Goal: Task Accomplishment & Management: Manage account settings

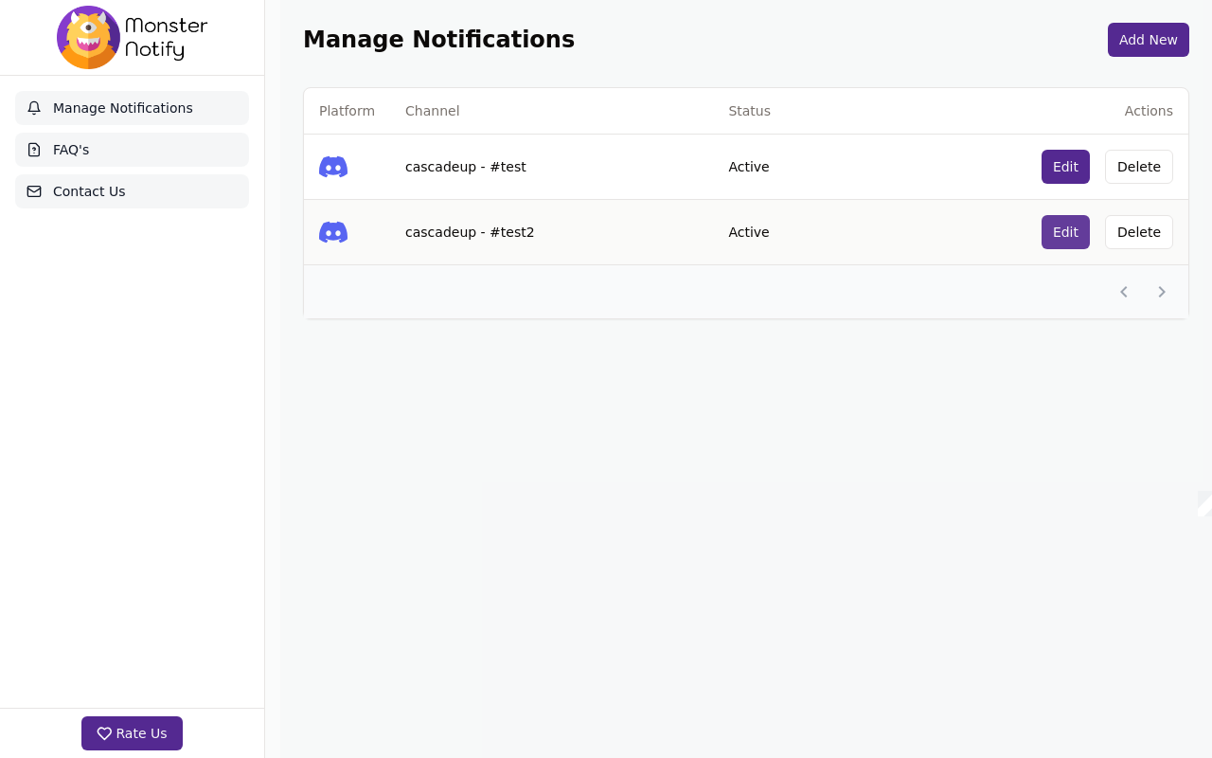
click at [1059, 233] on button "Edit" at bounding box center [1066, 232] width 48 height 34
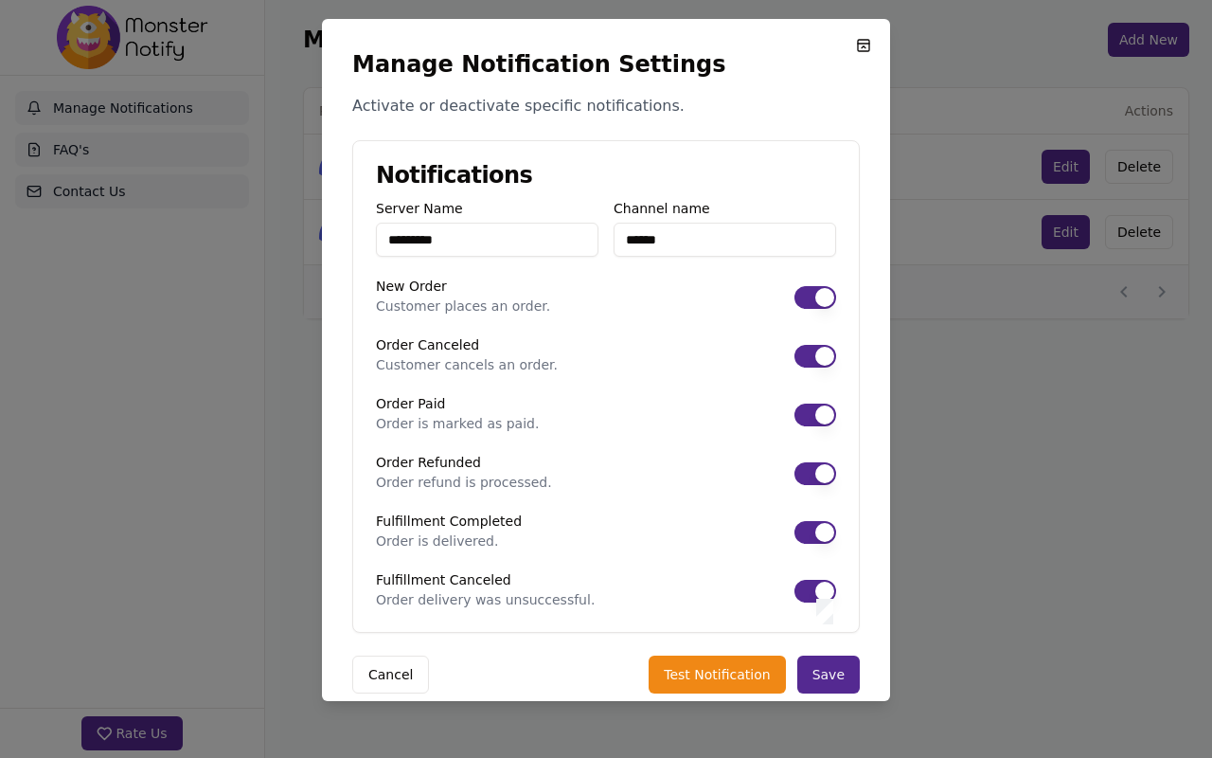
click at [816, 598] on button "Order Paid" at bounding box center [816, 591] width 42 height 23
click at [821, 550] on div "Server Name ********* Channel name ****** New Order Customer places an order. O…" at bounding box center [606, 417] width 506 height 430
click at [815, 531] on button "Order Paid" at bounding box center [816, 532] width 42 height 23
click at [814, 483] on button "Order Paid" at bounding box center [816, 473] width 42 height 23
click at [812, 426] on div "Order Paid Order is marked as paid." at bounding box center [606, 415] width 460 height 36
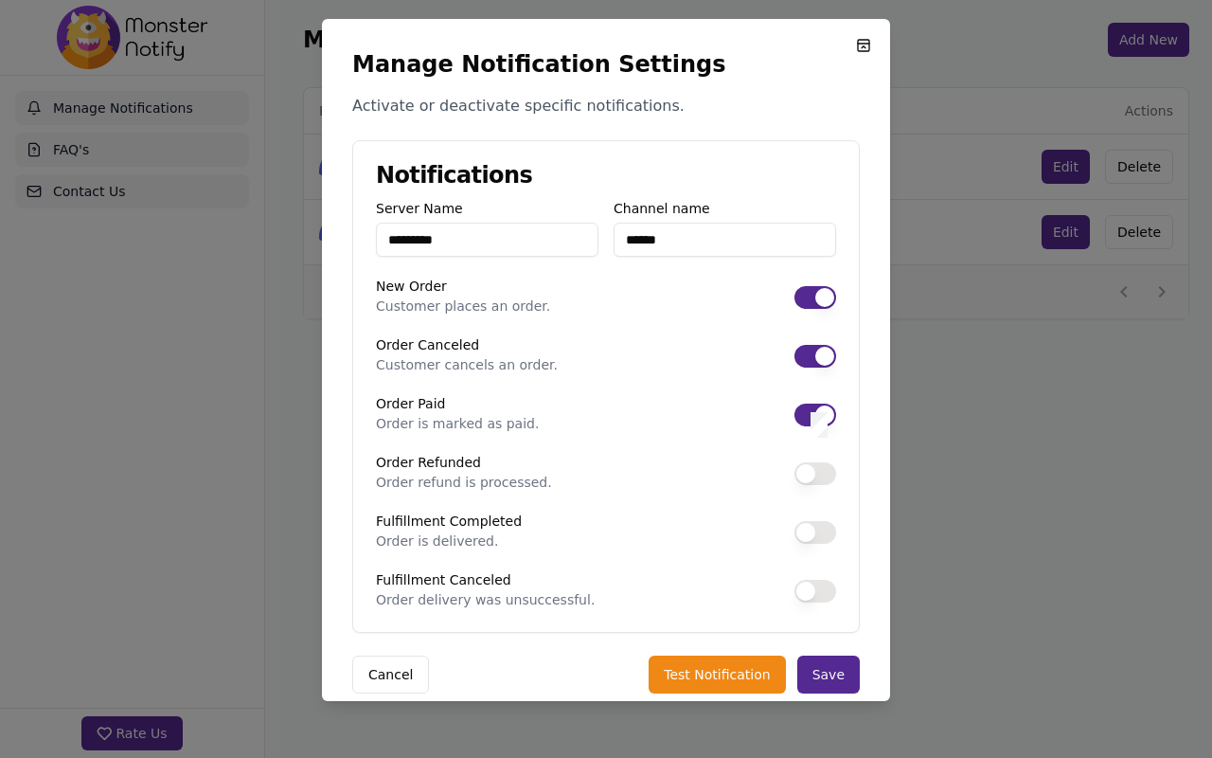
click at [811, 412] on button "Order Paid" at bounding box center [816, 414] width 42 height 23
click at [812, 371] on div "Order Canceled Customer cancels an order." at bounding box center [606, 356] width 460 height 36
click at [812, 366] on button "Order Canceled" at bounding box center [816, 356] width 42 height 23
click at [809, 296] on button "New Order" at bounding box center [816, 297] width 42 height 23
click at [811, 354] on button "Order Canceled" at bounding box center [816, 356] width 42 height 23
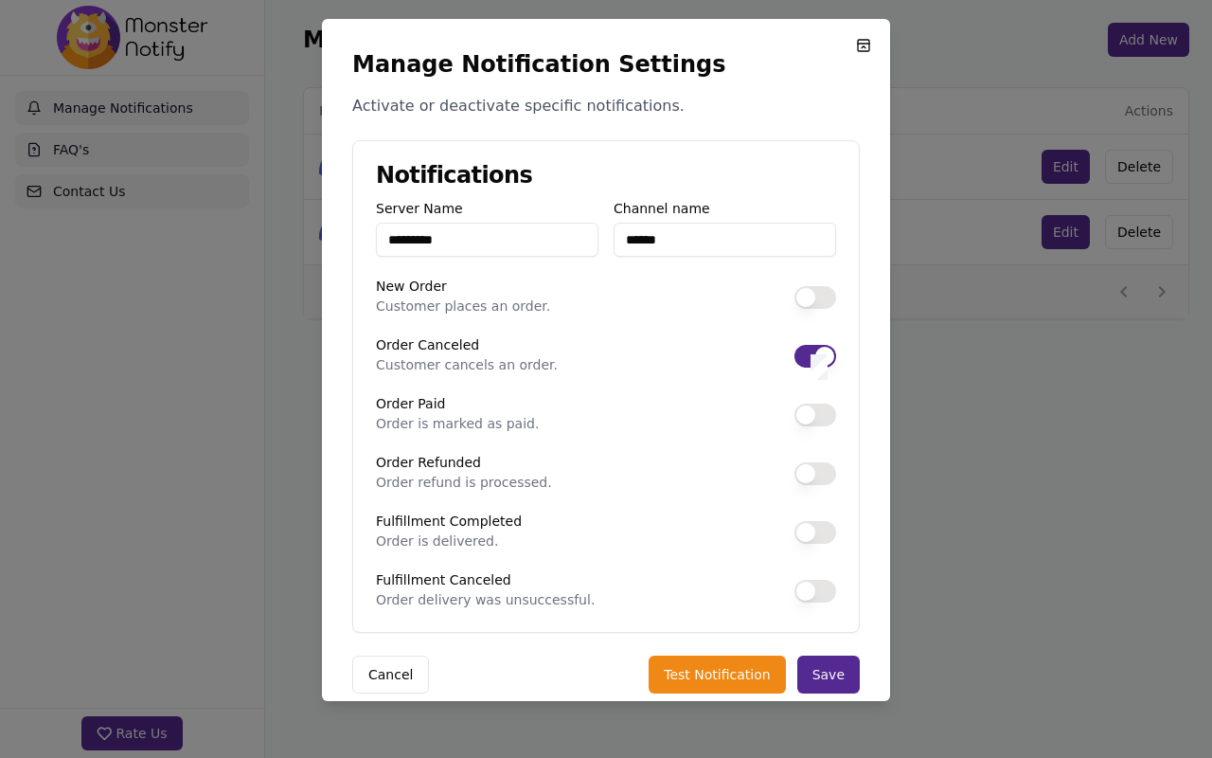
click at [809, 414] on button "Order Paid" at bounding box center [816, 414] width 42 height 23
click at [809, 469] on button "Order Paid" at bounding box center [816, 473] width 42 height 23
click at [809, 528] on button "Order Paid" at bounding box center [816, 532] width 42 height 23
click at [809, 587] on button "Order Paid" at bounding box center [816, 591] width 42 height 23
click at [822, 672] on button "Save" at bounding box center [828, 674] width 62 height 38
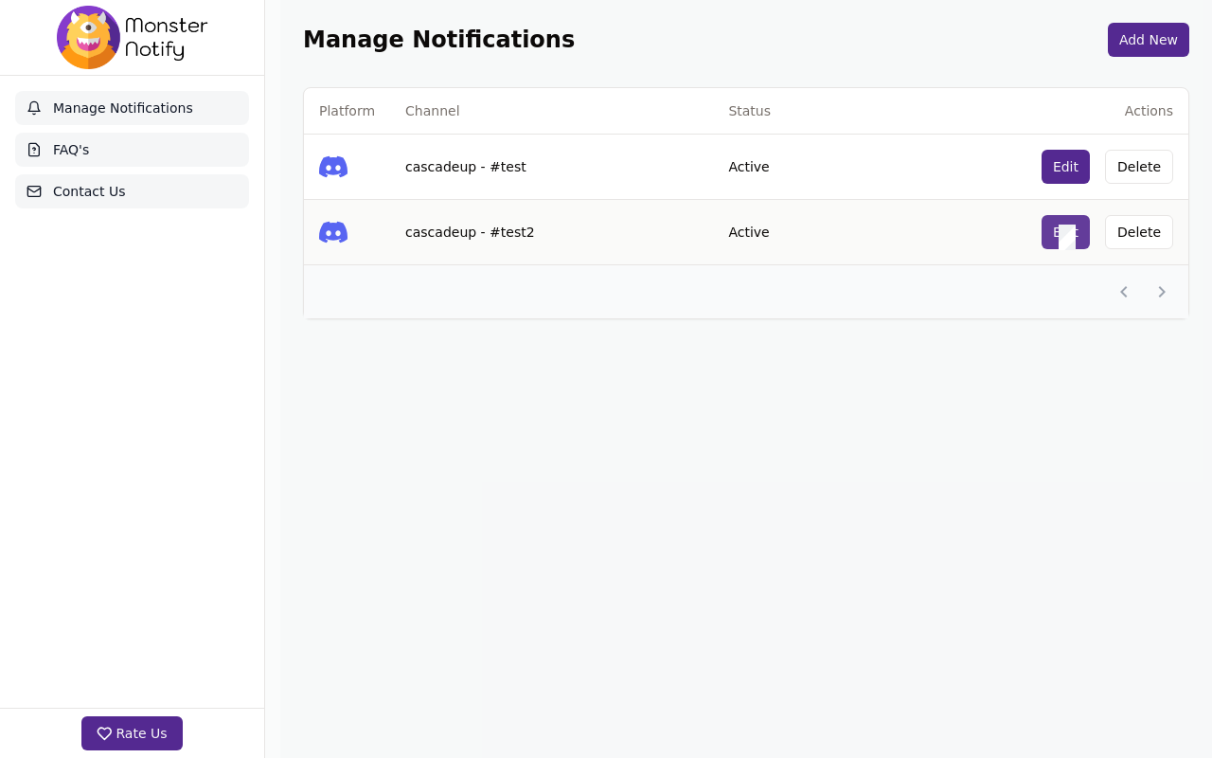
click at [1059, 225] on button "Edit" at bounding box center [1066, 232] width 48 height 34
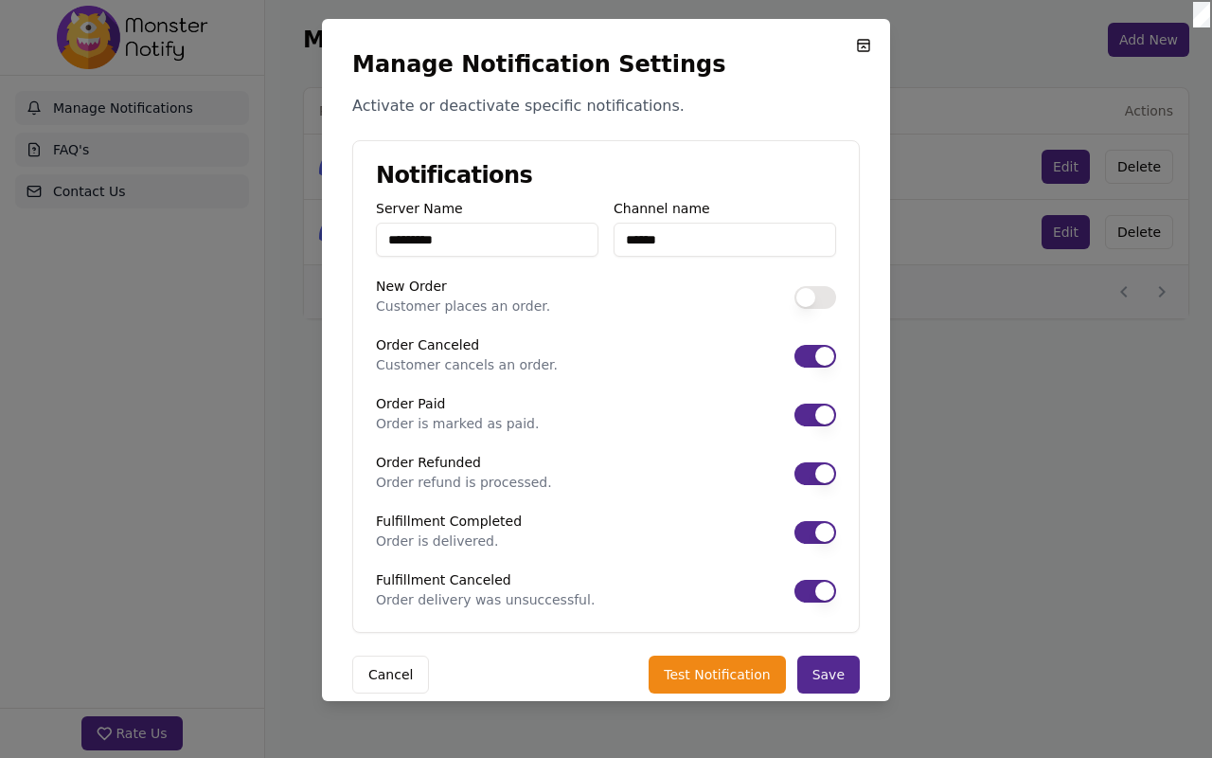
click at [1058, 235] on div at bounding box center [606, 379] width 1212 height 758
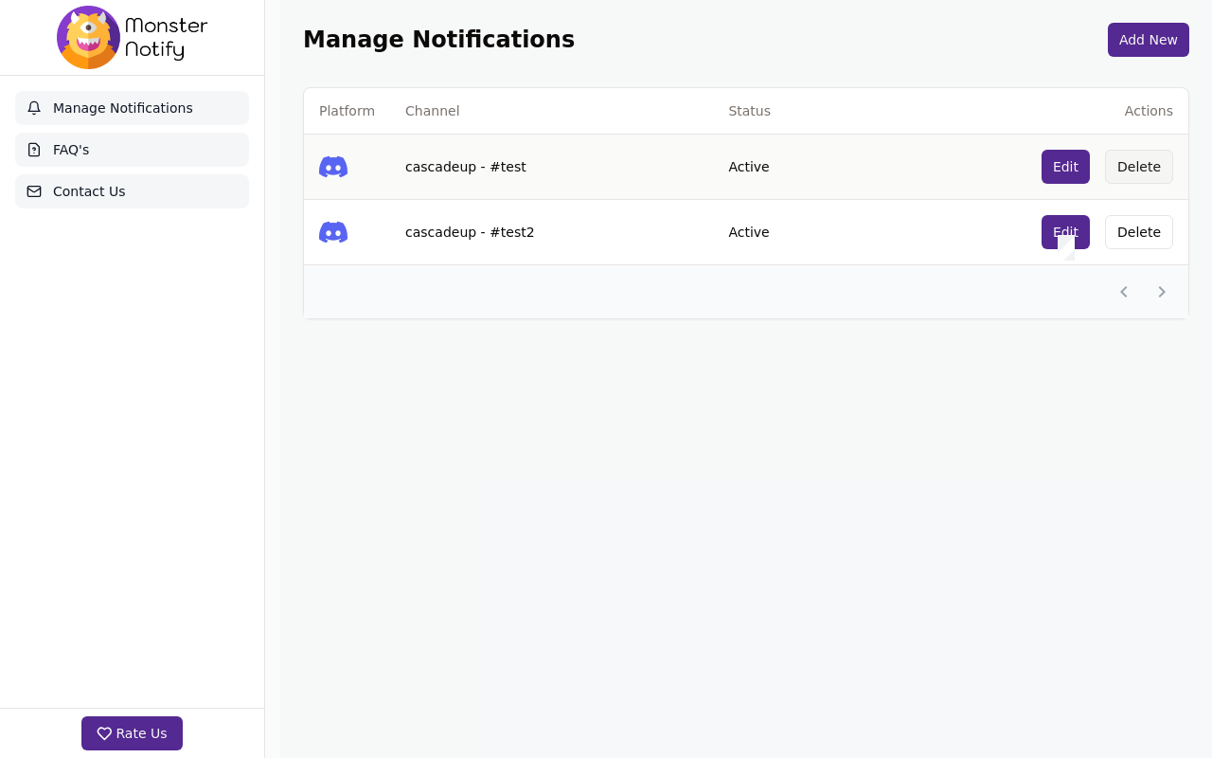
click at [1136, 169] on button "Delete" at bounding box center [1139, 167] width 68 height 34
